Goal: Navigation & Orientation: Find specific page/section

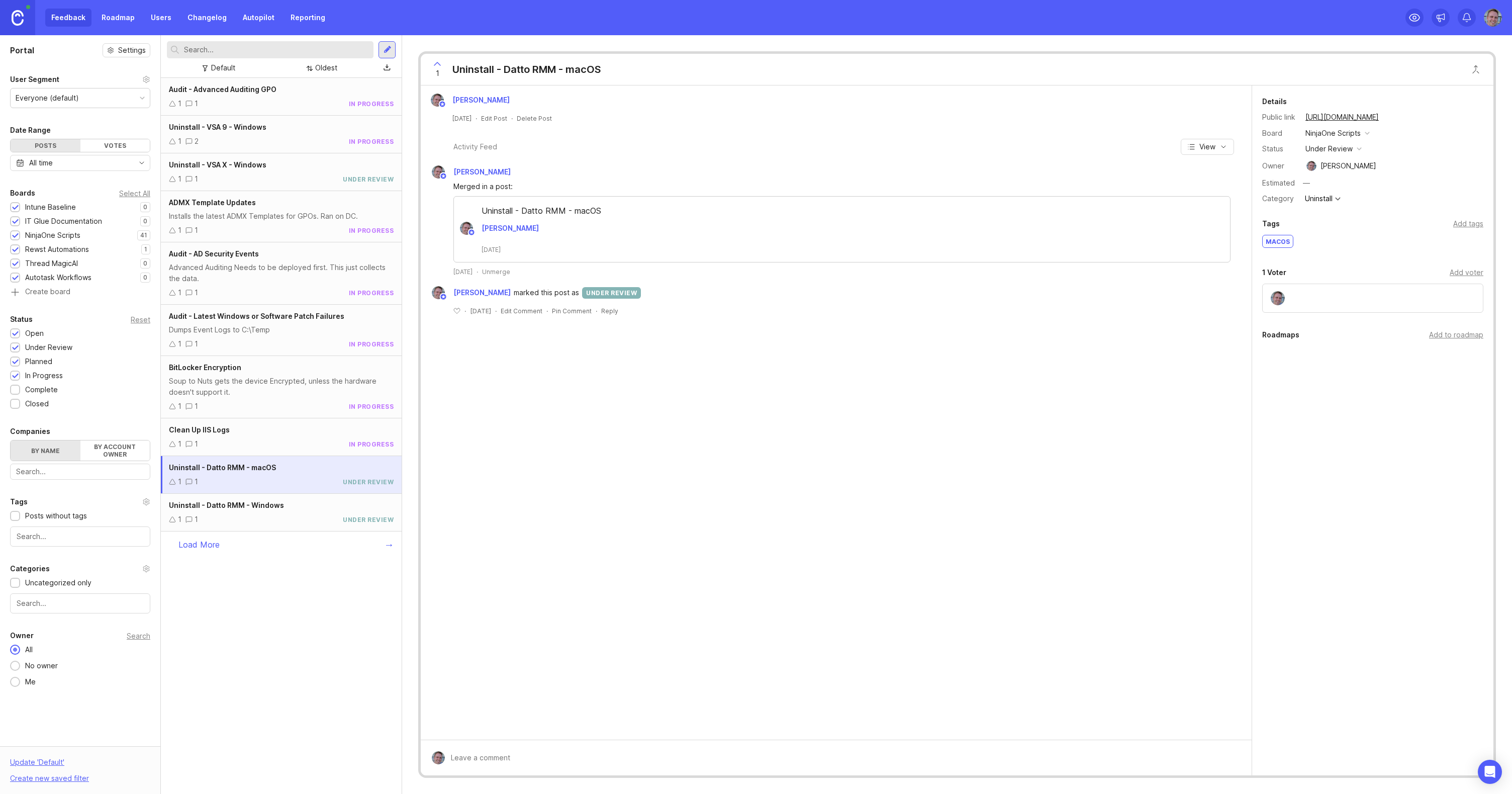
click at [114, 18] on link "Roadmap" at bounding box center [118, 18] width 45 height 18
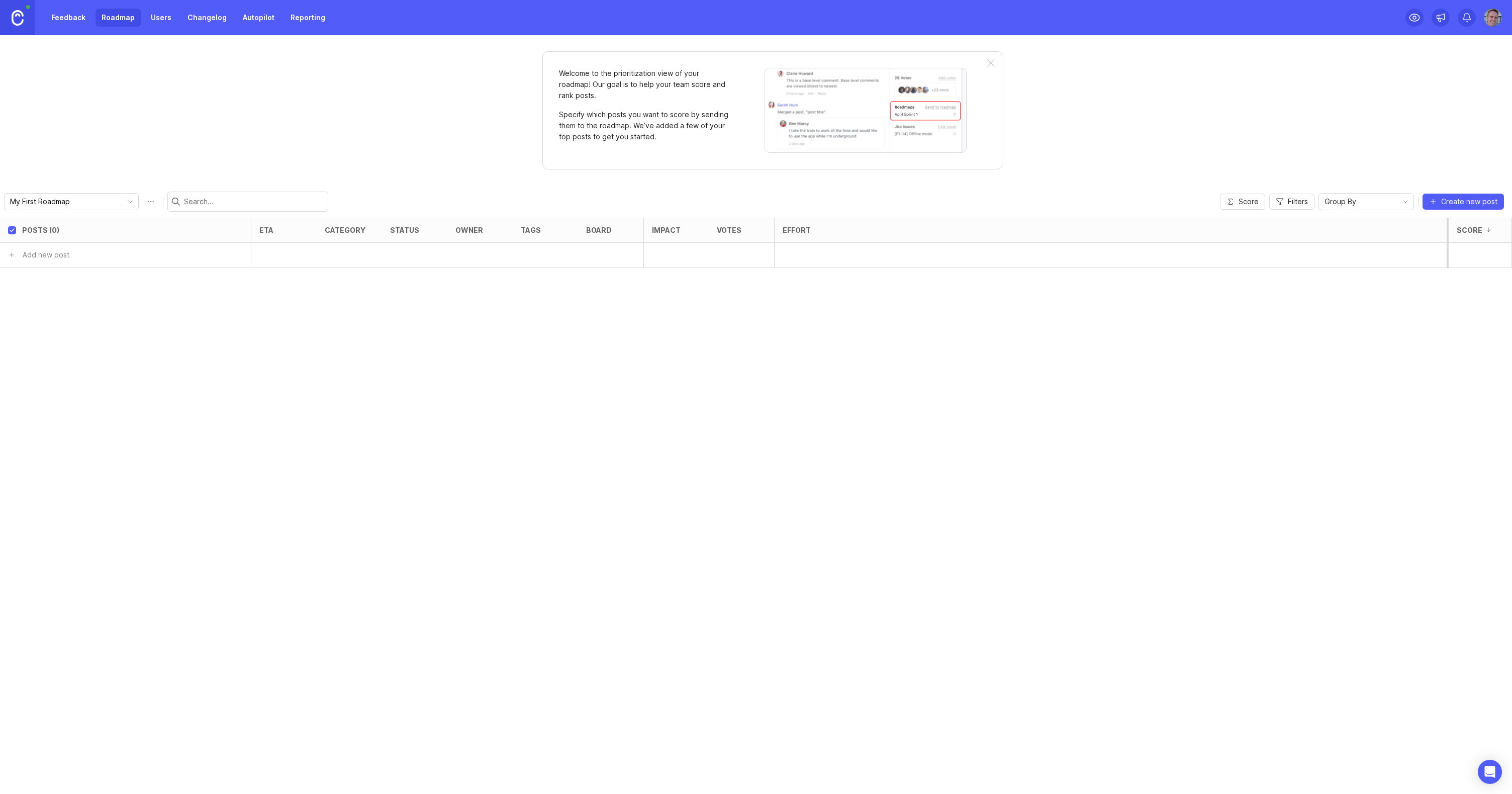
click at [74, 15] on link "Feedback" at bounding box center [68, 18] width 46 height 18
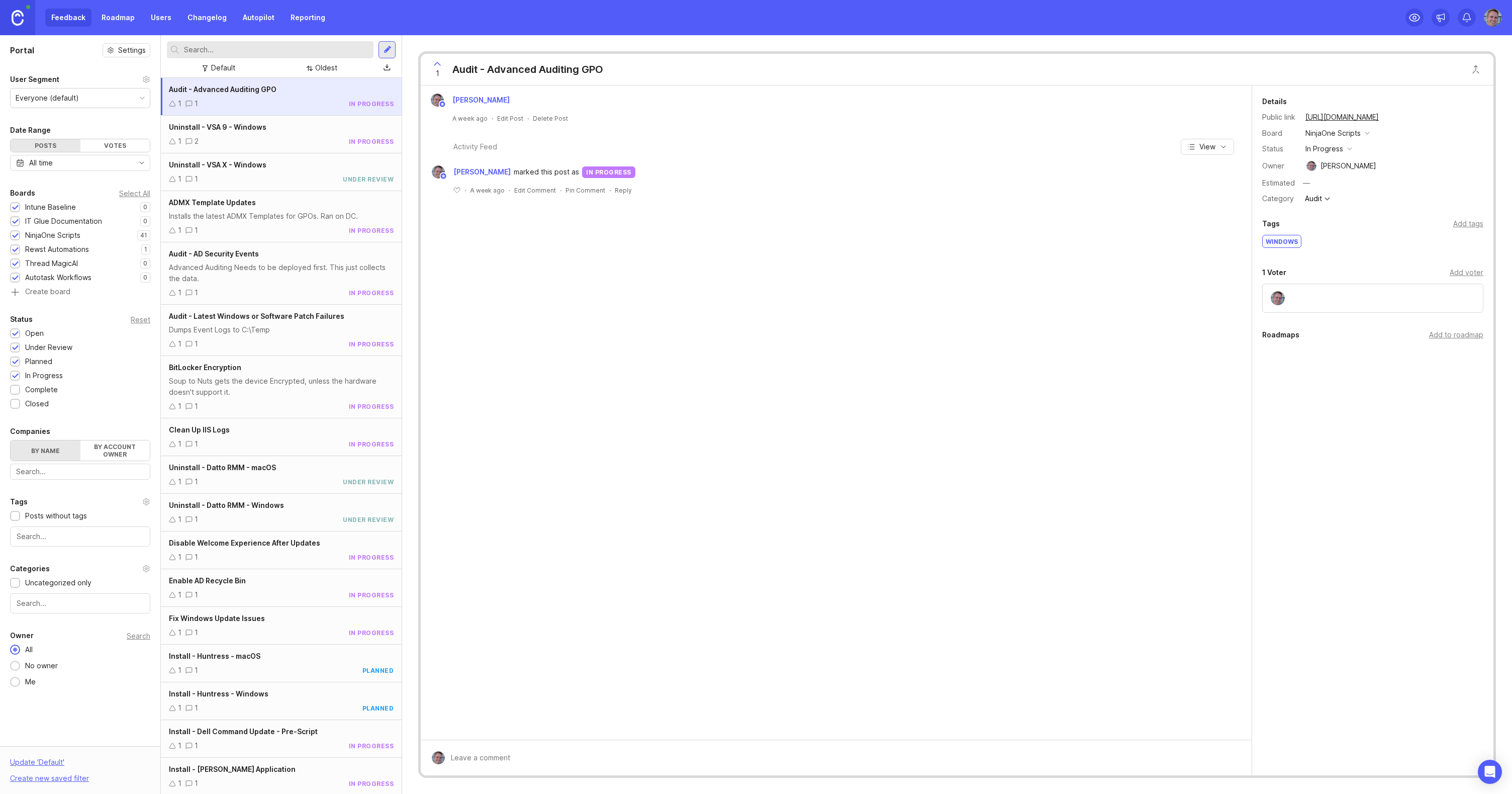
click at [235, 68] on div "Default" at bounding box center [223, 68] width 24 height 11
click at [269, 70] on div "Default Default Oldest" at bounding box center [269, 68] width 206 height 14
click at [312, 69] on div at bounding box center [309, 68] width 8 height 7
click at [738, 535] on div "[PERSON_NAME] A week ago · Edit Post · Delete Post Activity Feed View [PERSON_N…" at bounding box center [836, 413] width 831 height 654
